Goal: Transaction & Acquisition: Download file/media

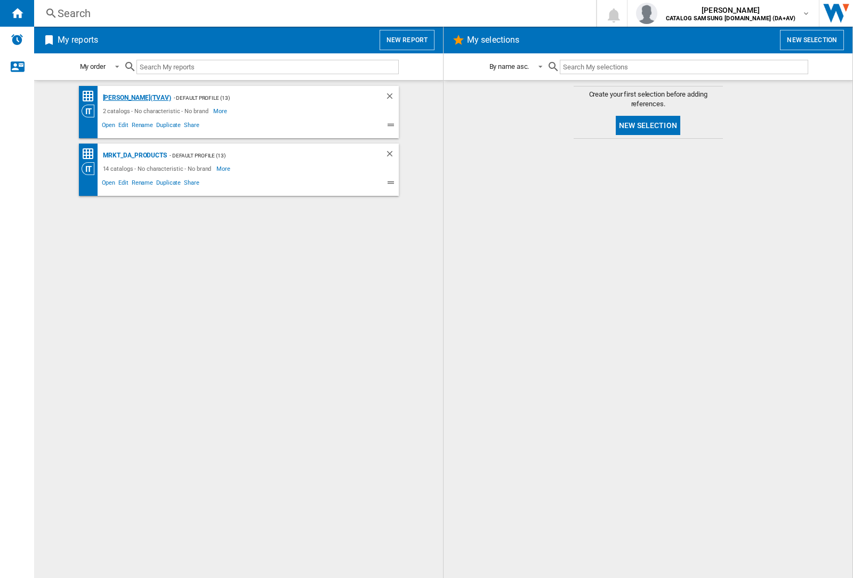
click at [118, 98] on div "[PERSON_NAME](TVAV)" at bounding box center [135, 97] width 71 height 13
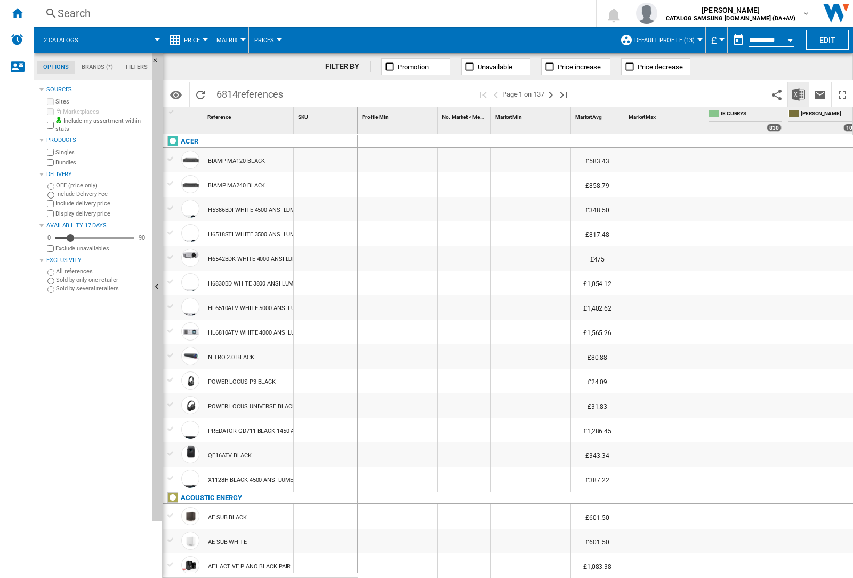
click at [799, 94] on img "Download in Excel" at bounding box center [799, 94] width 13 height 13
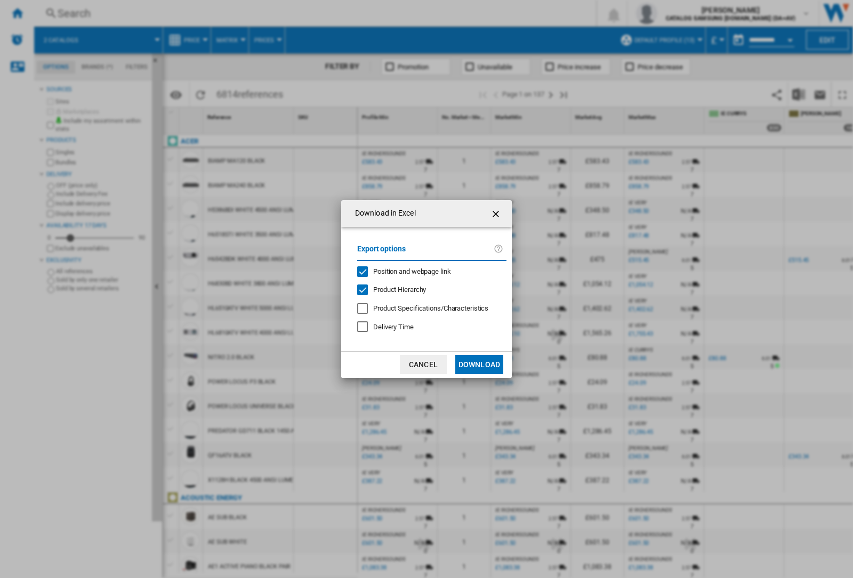
click at [428, 271] on span "Position and webpage link" at bounding box center [412, 271] width 78 height 8
click at [479, 364] on button "Download" at bounding box center [479, 364] width 48 height 19
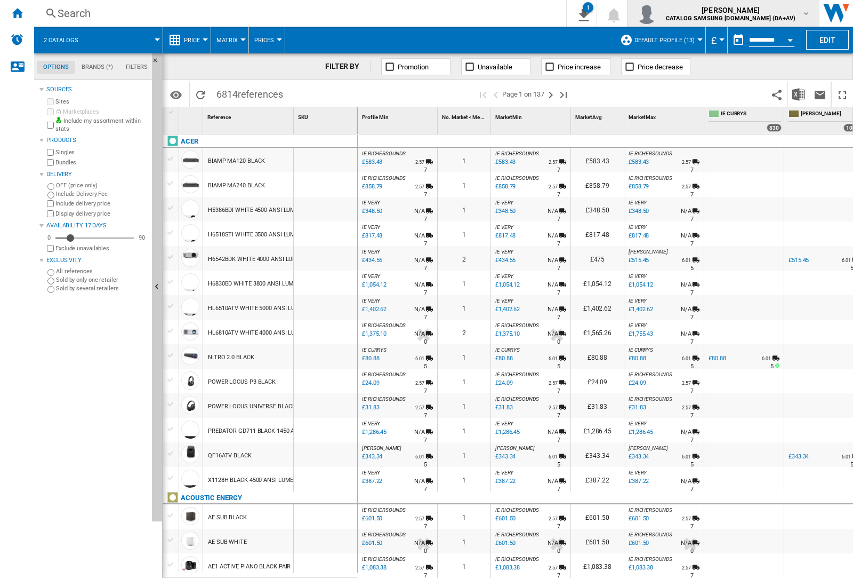
click at [658, 13] on img "button" at bounding box center [646, 13] width 21 height 21
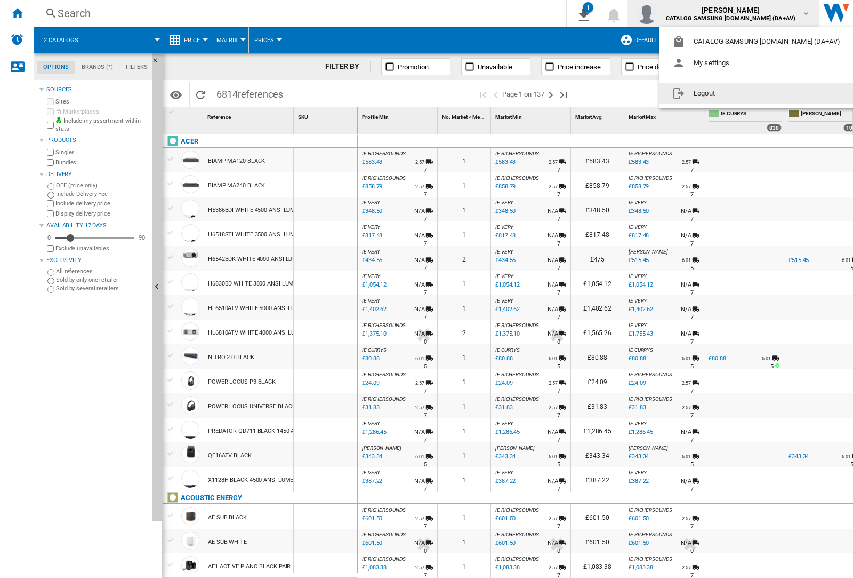
click at [742, 93] on button "Logout" at bounding box center [759, 93] width 198 height 21
